Goal: Book appointment/travel/reservation

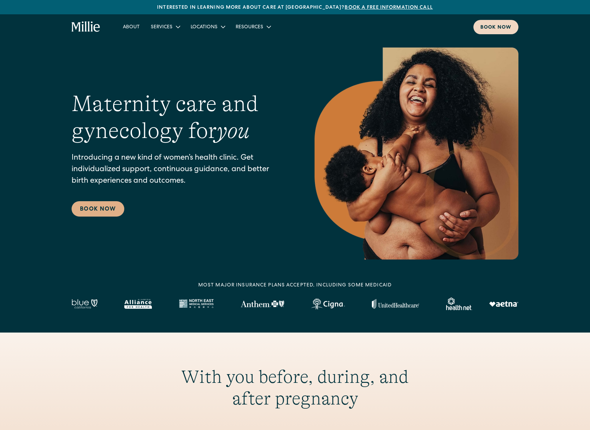
click at [485, 29] on div "Book now" at bounding box center [495, 27] width 31 height 7
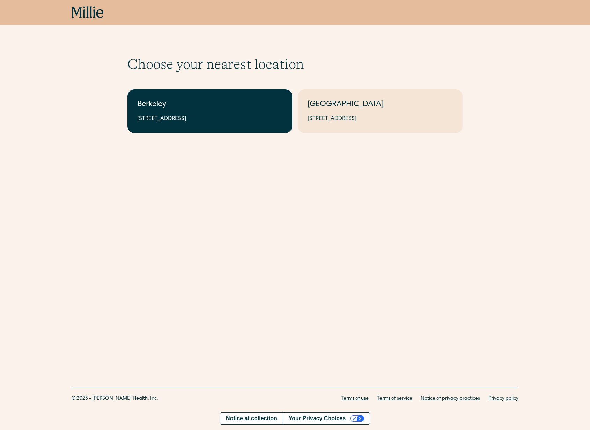
click at [238, 113] on link "Berkeley 2999 Regent St, Suite 524, Berkeley, CA 94705" at bounding box center [209, 111] width 165 height 44
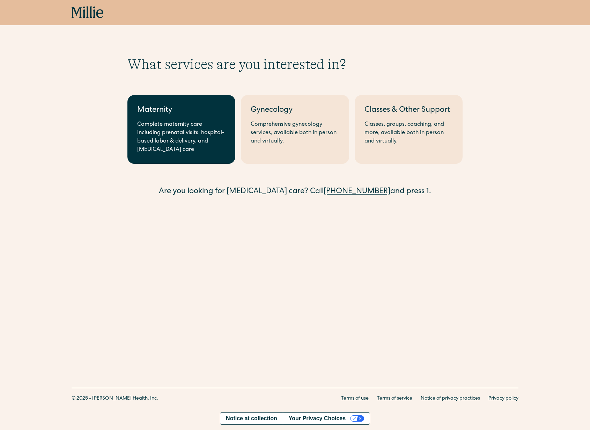
click at [186, 128] on div "Complete maternity care including prenatal visits, hospital-based labor & deliv…" at bounding box center [181, 137] width 88 height 34
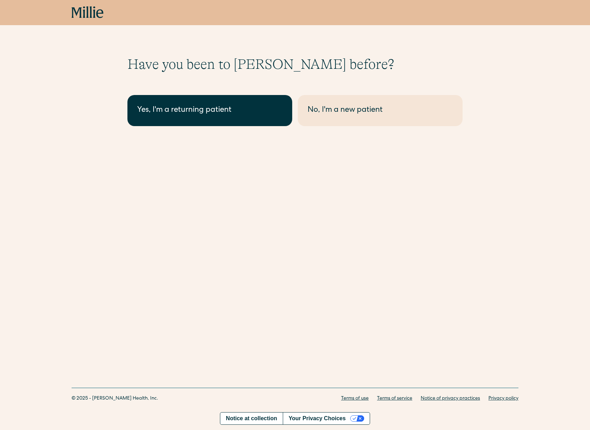
drag, startPoint x: 210, startPoint y: 109, endPoint x: 222, endPoint y: 108, distance: 11.2
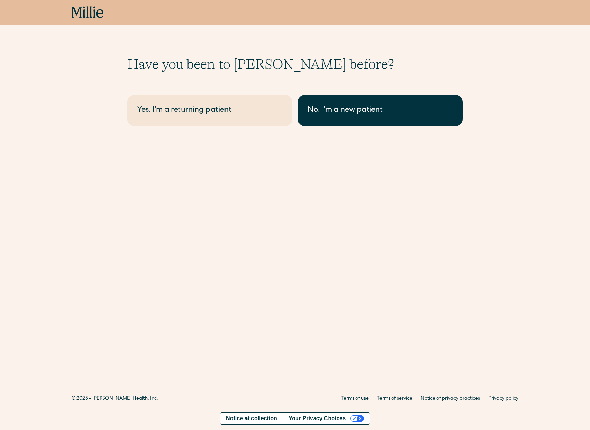
click at [320, 110] on div "No, I'm a new patient" at bounding box center [380, 111] width 145 height 12
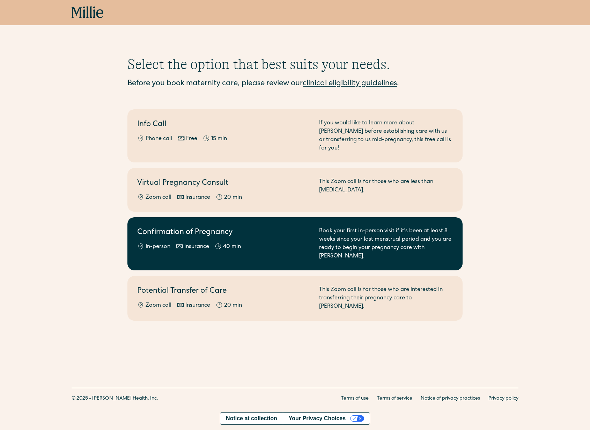
click at [270, 243] on div "In-person Insurance 40 min" at bounding box center [223, 247] width 173 height 8
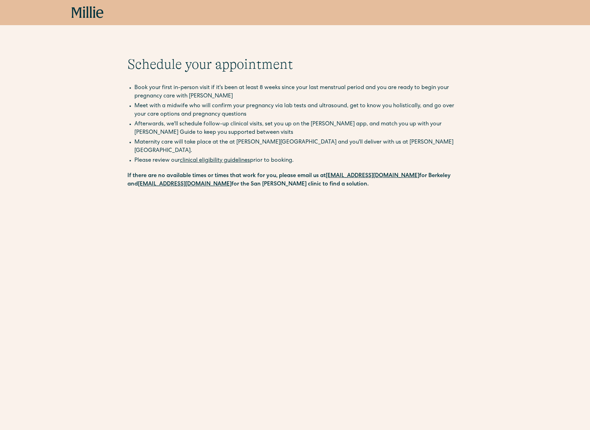
click at [219, 158] on link "clinical eligibility guidelines" at bounding box center [215, 161] width 70 height 6
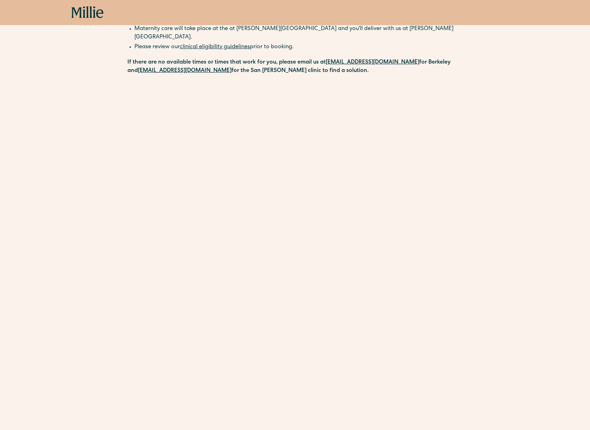
scroll to position [117, 0]
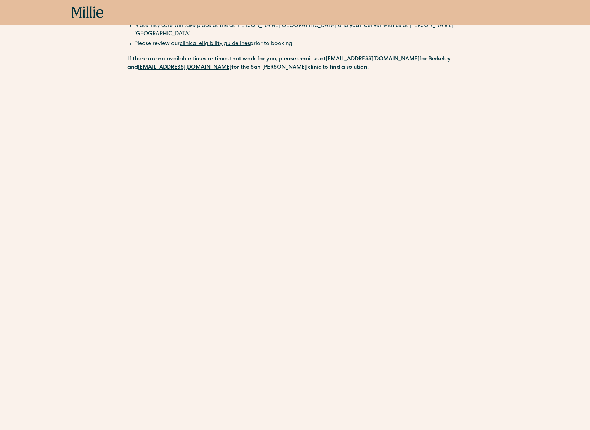
click at [359, 57] on strong "[EMAIL_ADDRESS][DOMAIN_NAME]" at bounding box center [373, 60] width 94 height 6
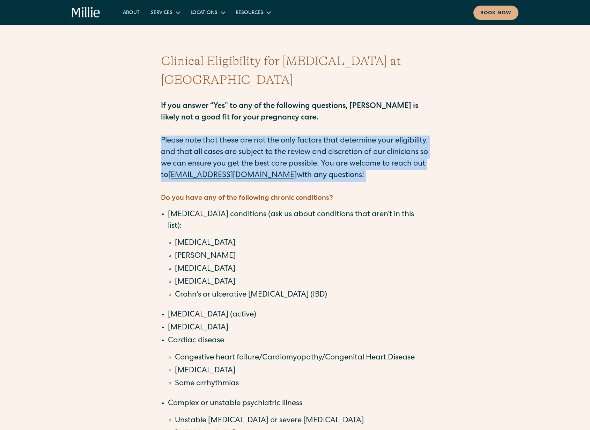
drag, startPoint x: 151, startPoint y: 123, endPoint x: 129, endPoint y: 164, distance: 46.7
drag, startPoint x: 123, startPoint y: 131, endPoint x: 117, endPoint y: 119, distance: 13.0
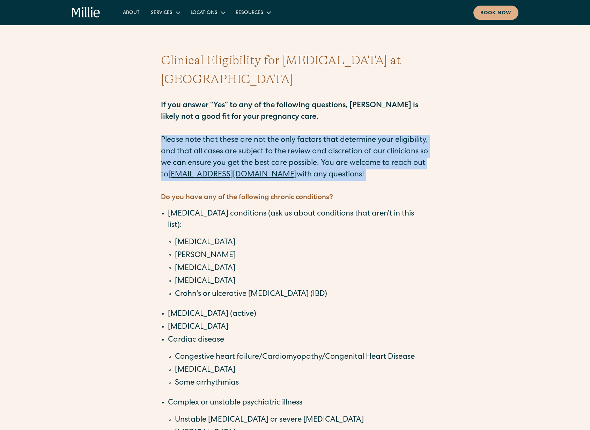
drag, startPoint x: 116, startPoint y: 117, endPoint x: 108, endPoint y: 177, distance: 60.9
